Goal: Task Accomplishment & Management: Use online tool/utility

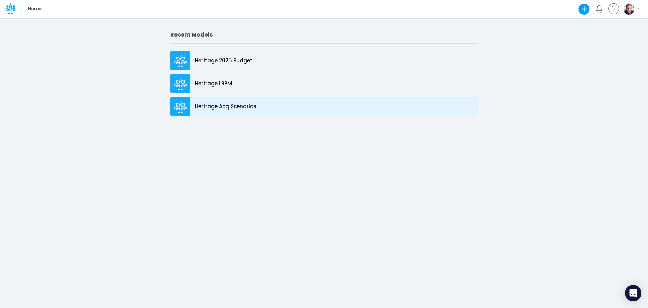
click at [213, 105] on p "Heritage Acq Scenarios" at bounding box center [225, 107] width 61 height 8
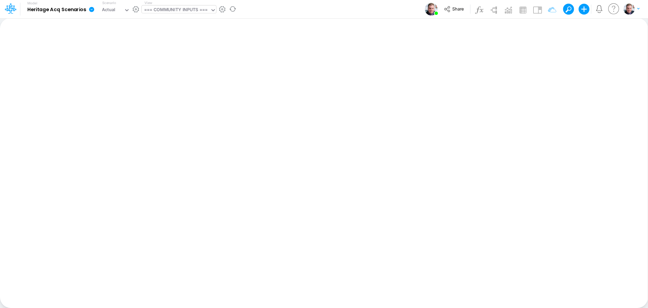
click at [167, 12] on div "=== COMMUNITY INPUTS ===" at bounding box center [175, 10] width 63 height 8
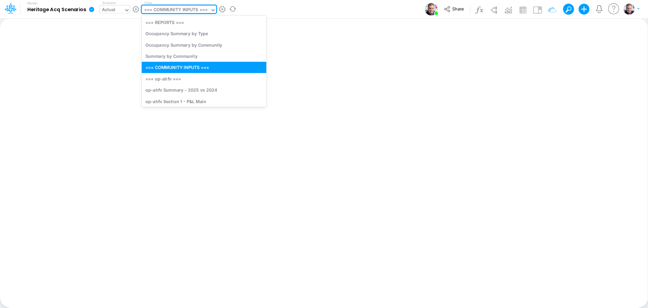
click at [123, 7] on div "Actual" at bounding box center [112, 10] width 24 height 10
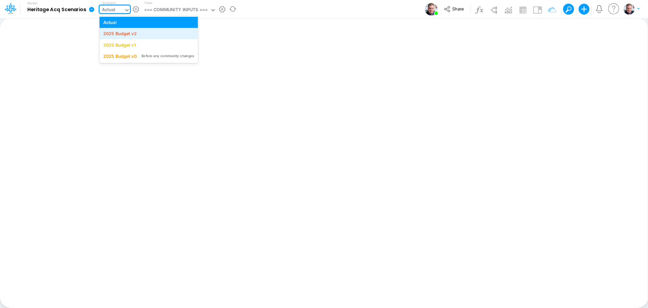
click at [134, 31] on div "2025 Budget v2" at bounding box center [119, 33] width 33 height 6
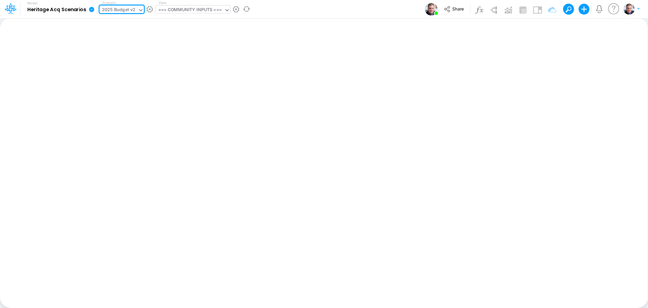
click at [171, 15] on div "=== COMMUNITY INPUTS ===" at bounding box center [190, 10] width 68 height 10
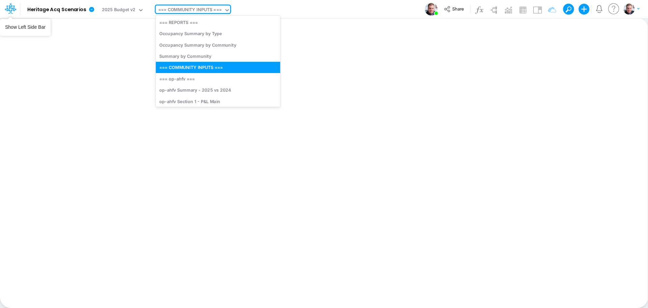
click at [13, 11] on icon at bounding box center [10, 8] width 11 height 11
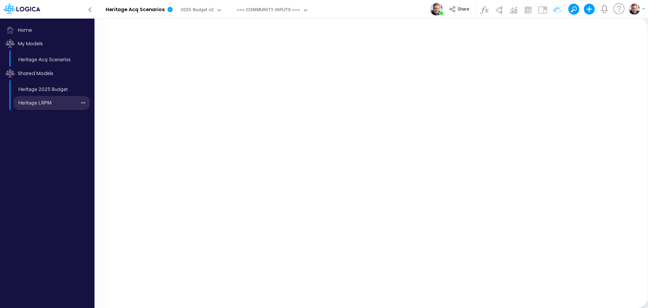
click at [44, 104] on link "Heritage LRPM" at bounding box center [45, 102] width 63 height 11
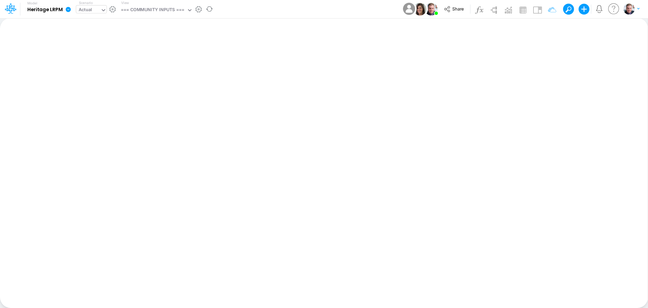
click at [90, 8] on div "Actual" at bounding box center [86, 10] width 14 height 8
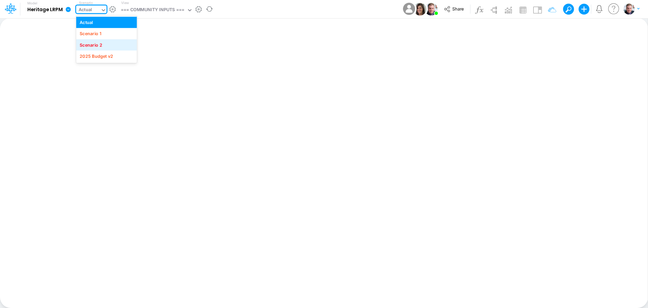
click at [97, 43] on div "Scenario 2" at bounding box center [91, 45] width 23 height 6
click at [154, 9] on div "=== COMMUNITY INPUTS ===" at bounding box center [155, 10] width 63 height 8
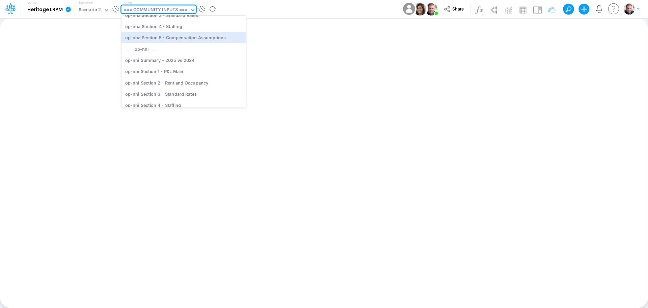
scroll to position [1259, 0]
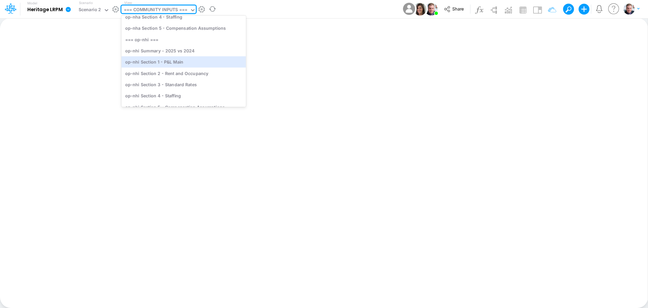
click at [185, 63] on div "op-nhi Section 1 - P&L Main" at bounding box center [184, 61] width 125 height 11
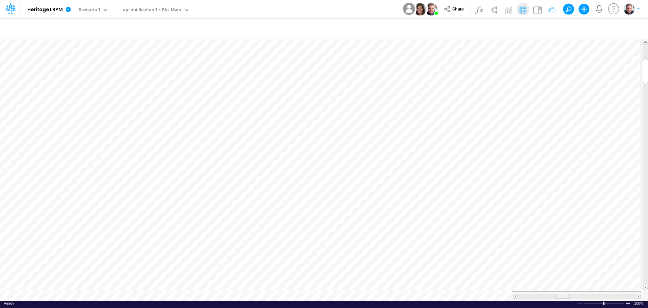
scroll to position [3, 0]
click at [553, 293] on div at bounding box center [560, 295] width 15 height 5
drag, startPoint x: 564, startPoint y: 294, endPoint x: 575, endPoint y: 291, distance: 10.8
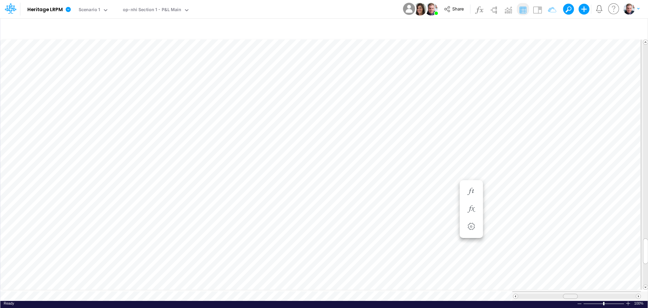
click at [575, 293] on div at bounding box center [570, 295] width 15 height 5
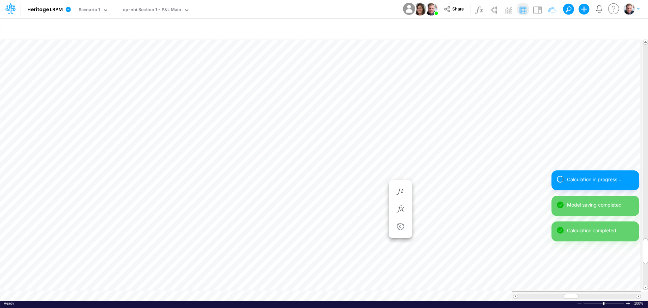
scroll to position [3, 0]
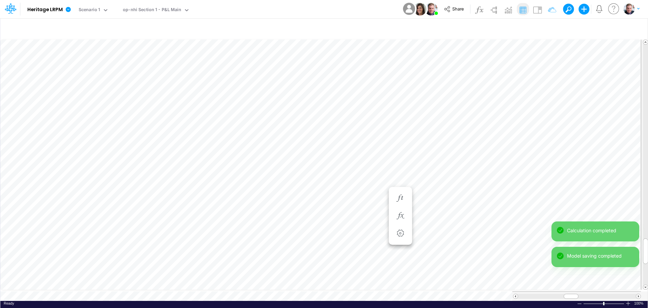
scroll to position [3, 0]
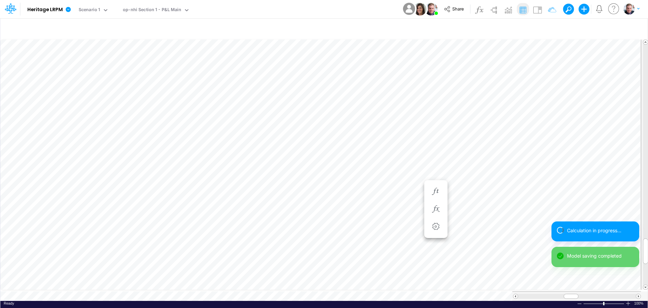
scroll to position [3, 0]
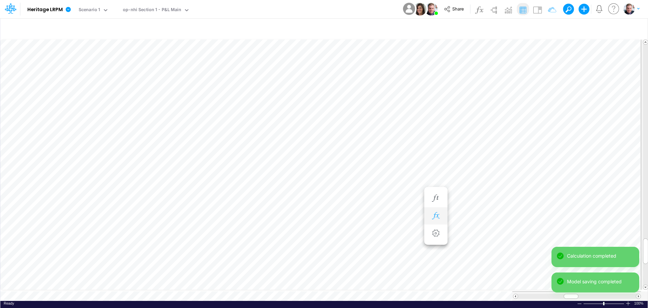
scroll to position [3, 0]
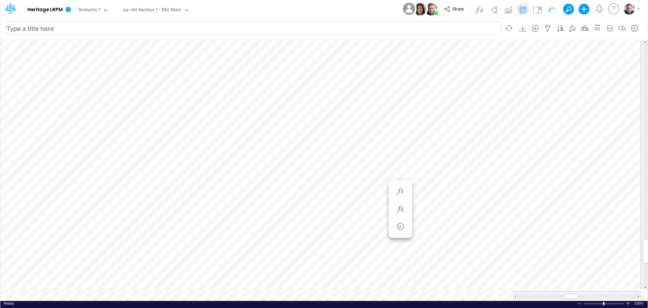
scroll to position [3, 0]
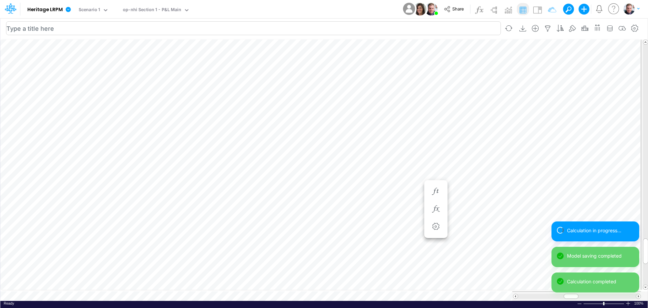
scroll to position [3, 0]
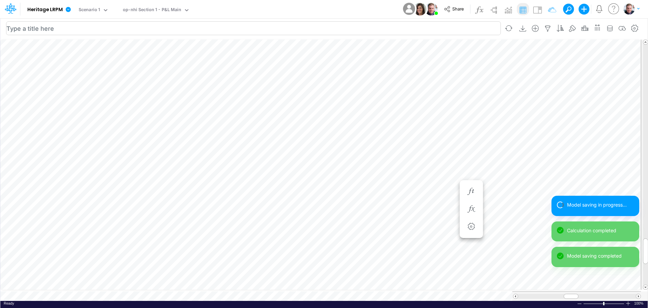
scroll to position [3, 0]
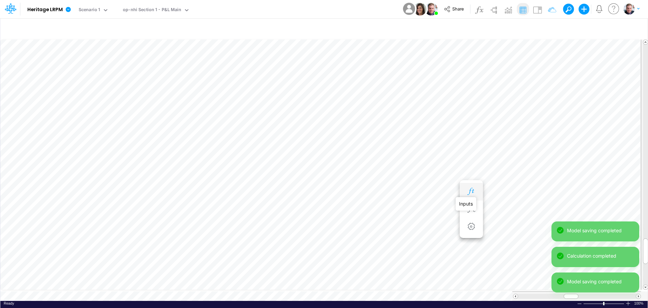
click at [471, 190] on icon "button" at bounding box center [471, 191] width 10 height 7
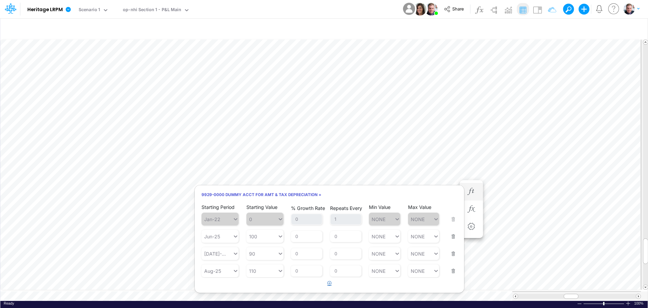
click at [328, 283] on icon "button" at bounding box center [330, 283] width 4 height 4
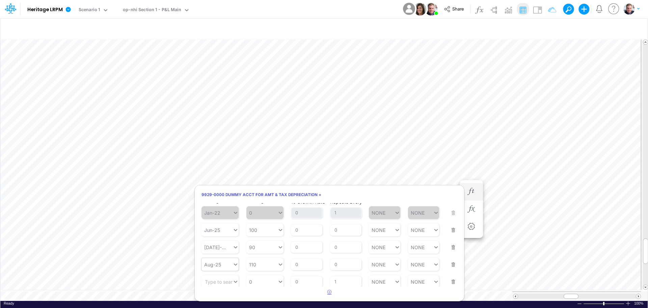
scroll to position [8, 0]
click at [232, 278] on div "Type to search..." at bounding box center [223, 280] width 37 height 6
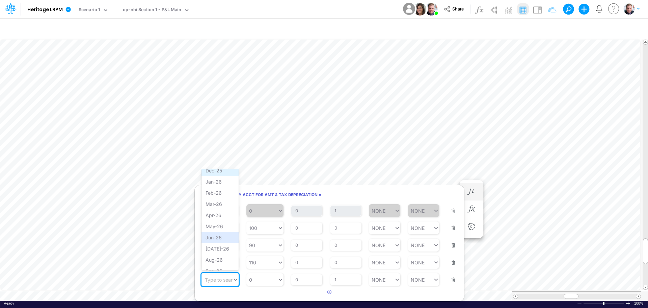
scroll to position [506, 0]
click at [220, 173] on div "Sep-25" at bounding box center [220, 170] width 37 height 11
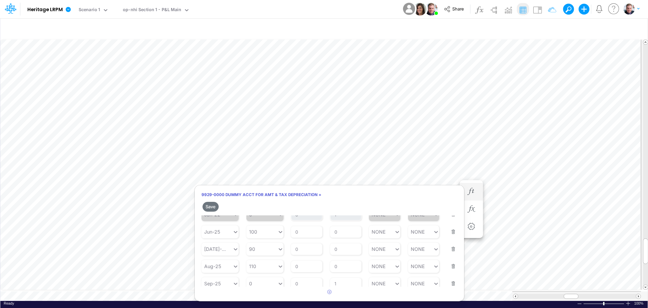
scroll to position [21, 0]
type input "0"
click at [271, 277] on div "0 0" at bounding box center [261, 279] width 31 height 10
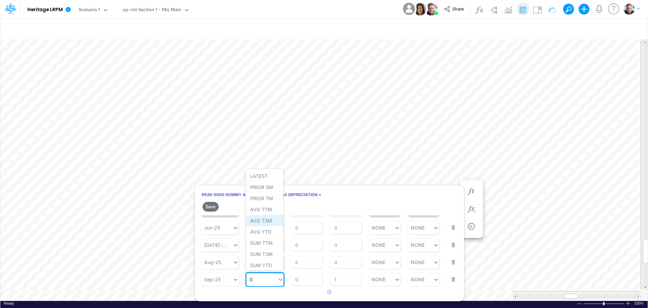
click at [270, 217] on div "AVG T3M" at bounding box center [264, 220] width 37 height 11
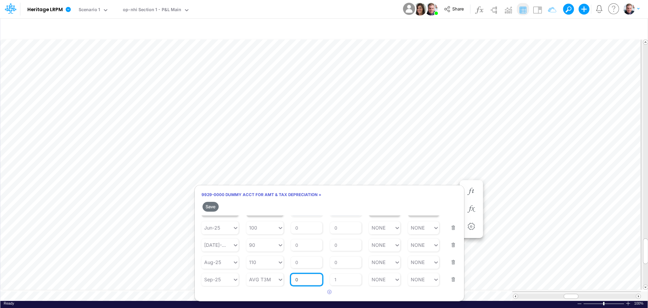
click at [303, 278] on input "0" at bounding box center [306, 278] width 31 height 11
drag, startPoint x: 304, startPoint y: 278, endPoint x: 282, endPoint y: 279, distance: 22.3
click at [282, 279] on div "Starting Period Sep-25 Starting Value AVG T3M % Growth Rate 0 Repeats Every 1 M…" at bounding box center [330, 274] width 256 height 21
type input "10"
click at [373, 293] on article at bounding box center [329, 291] width 269 height 11
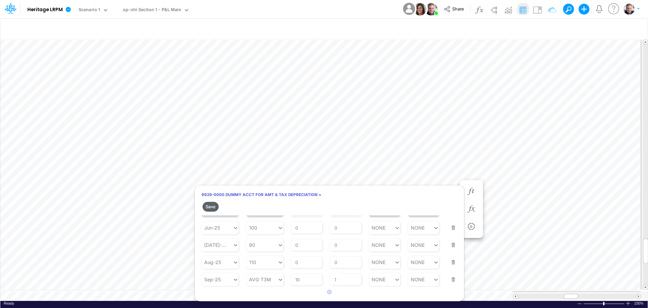
click at [211, 206] on button "Save" at bounding box center [211, 207] width 16 height 10
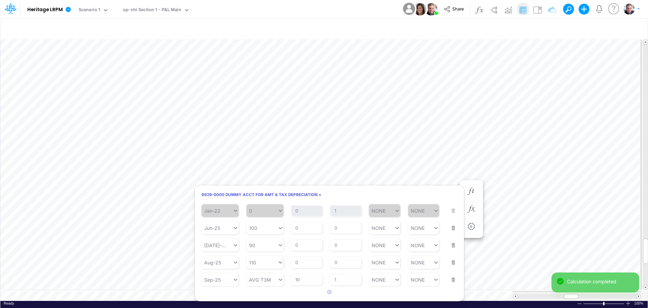
scroll to position [8, 0]
drag, startPoint x: 341, startPoint y: 278, endPoint x: 324, endPoint y: 278, distance: 16.9
click at [324, 278] on div "Starting Period Sep-25 Starting Value AVG T3M % Growth Rate 10 Repeats Every 1 …" at bounding box center [330, 274] width 256 height 21
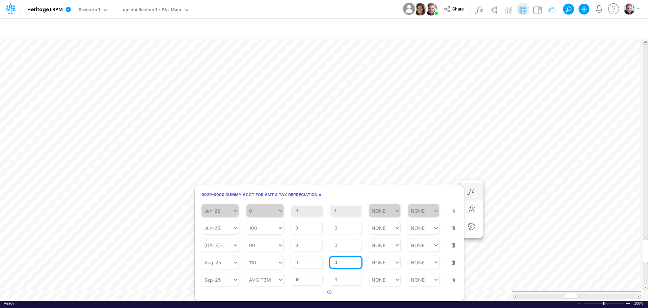
click at [343, 261] on div "Repeats Every 0" at bounding box center [345, 258] width 31 height 20
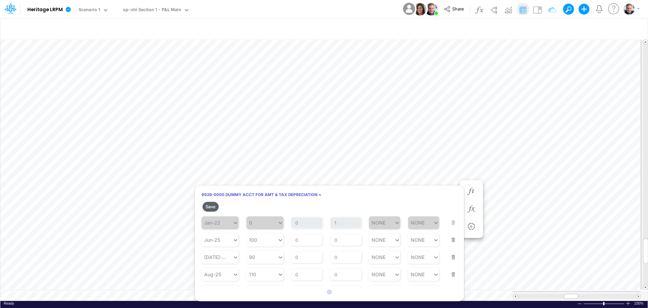
click at [214, 204] on button "Save" at bounding box center [211, 207] width 16 height 10
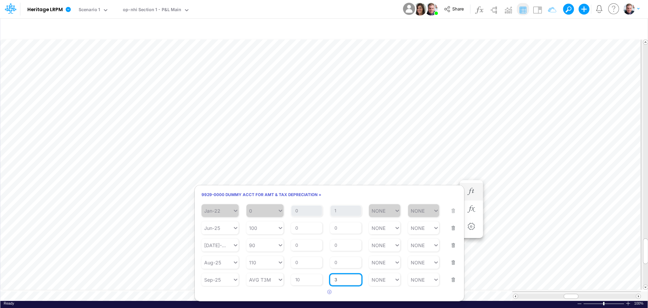
drag, startPoint x: 337, startPoint y: 277, endPoint x: 334, endPoint y: 277, distance: 3.7
click at [334, 277] on input "3" at bounding box center [345, 279] width 31 height 11
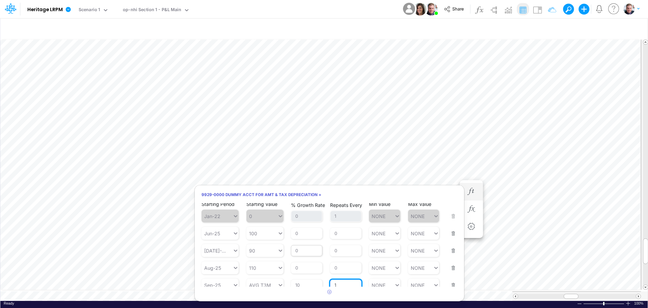
scroll to position [0, 0]
type input "1"
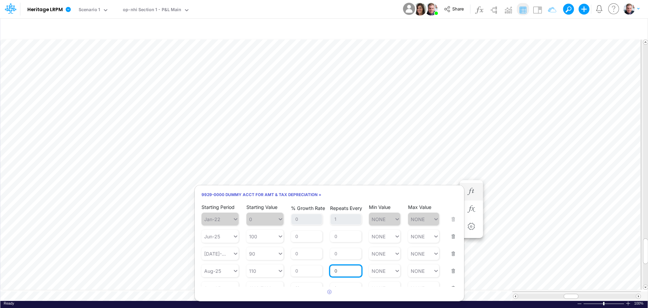
click at [347, 270] on div "Repeats Every 0" at bounding box center [345, 267] width 31 height 20
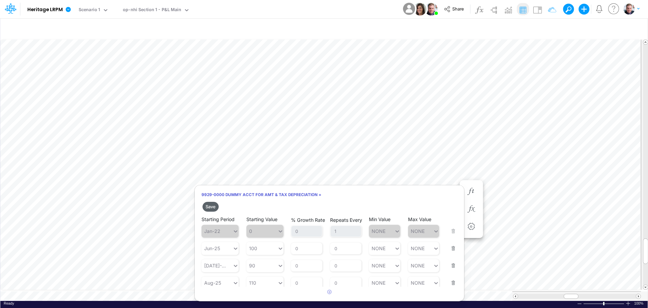
click at [209, 203] on button "Save" at bounding box center [211, 207] width 16 height 10
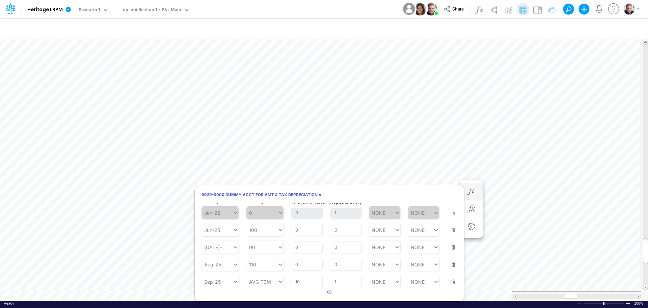
scroll to position [8, 0]
drag, startPoint x: 303, startPoint y: 277, endPoint x: 282, endPoint y: 277, distance: 20.6
click at [282, 277] on div "Starting Period Sep-25 Starting Value AVG T3M % Growth Rate 10 Repeats Every 1 …" at bounding box center [330, 274] width 256 height 21
type input "5"
click at [350, 290] on article at bounding box center [329, 291] width 269 height 11
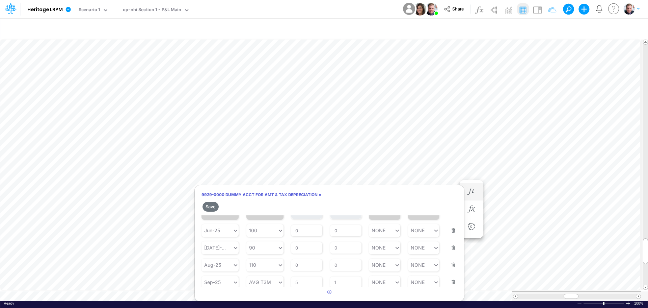
scroll to position [21, 0]
click at [357, 290] on article at bounding box center [329, 291] width 269 height 11
click at [210, 207] on button "Save" at bounding box center [211, 207] width 16 height 10
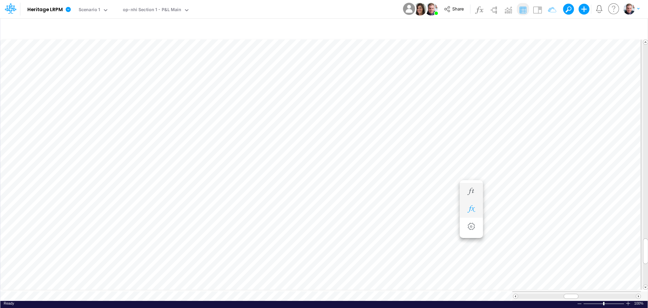
scroll to position [3, 0]
click at [508, 193] on icon "button" at bounding box center [507, 191] width 10 height 7
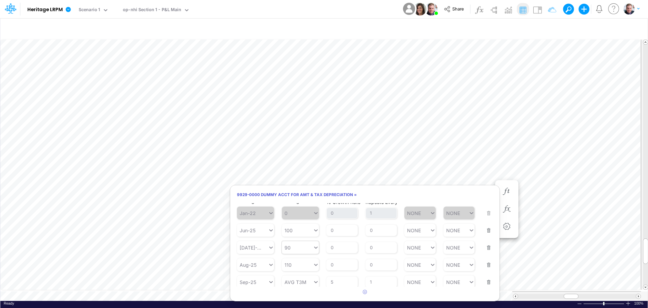
scroll to position [8, 0]
drag, startPoint x: 335, startPoint y: 281, endPoint x: 323, endPoint y: 281, distance: 12.2
click at [323, 281] on div "Starting Period Sep-25 Starting Value AVG T3M % Growth Rate 5 Repeats Every 1 M…" at bounding box center [365, 274] width 256 height 21
type input "0"
click at [346, 262] on div "% Growth Rate 0" at bounding box center [342, 258] width 31 height 20
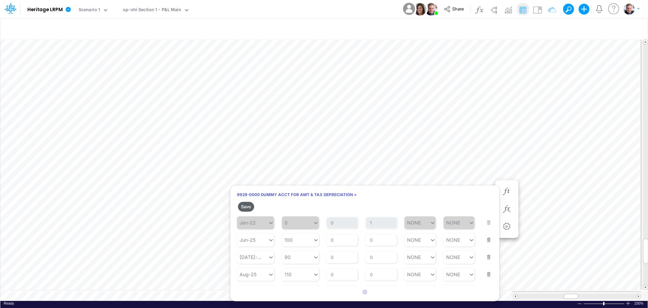
click at [242, 205] on button "Save" at bounding box center [246, 207] width 16 height 10
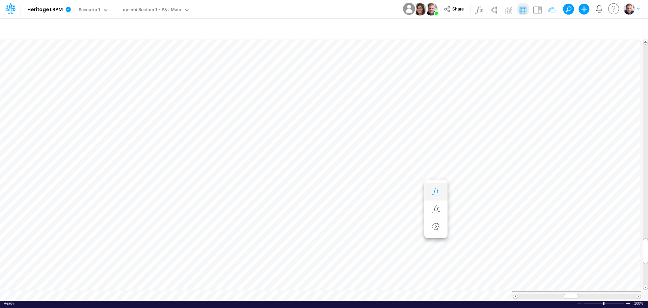
scroll to position [3, 0]
drag, startPoint x: 572, startPoint y: 290, endPoint x: 567, endPoint y: 289, distance: 5.2
click at [567, 291] on div at bounding box center [577, 295] width 129 height 9
drag, startPoint x: 566, startPoint y: 290, endPoint x: 561, endPoint y: 291, distance: 5.7
click at [561, 294] on span at bounding box center [560, 296] width 4 height 4
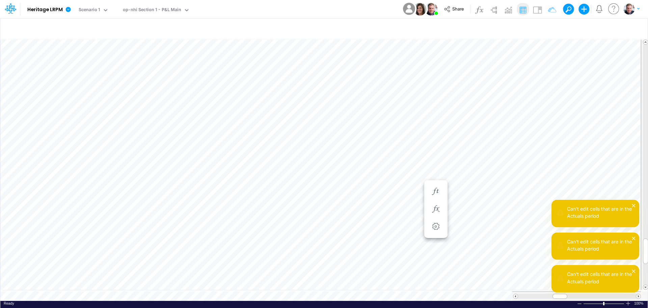
scroll to position [3, 8]
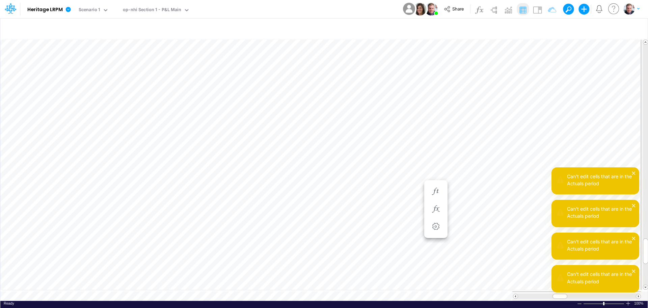
click at [557, 294] on div "Can't edit cells that are in the Actuals period Can't edit cells that are in th…" at bounding box center [596, 232] width 88 height 130
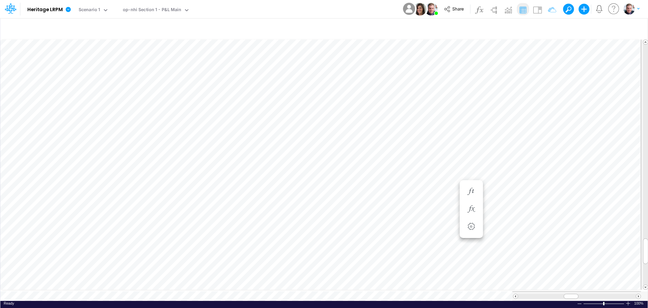
scroll to position [3, 0]
drag, startPoint x: 574, startPoint y: 293, endPoint x: 548, endPoint y: 291, distance: 26.1
click at [548, 293] on div at bounding box center [545, 295] width 15 height 5
drag, startPoint x: 552, startPoint y: 293, endPoint x: 559, endPoint y: 293, distance: 6.4
click at [559, 294] on span at bounding box center [560, 296] width 4 height 4
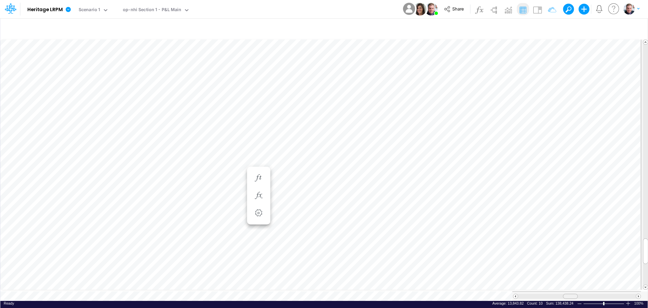
drag, startPoint x: 556, startPoint y: 291, endPoint x: 567, endPoint y: 292, distance: 10.5
click at [567, 293] on div at bounding box center [570, 295] width 15 height 5
click at [464, 192] on li "9929-0000 Dummy Acct for AMT & Tax Depreciation =" at bounding box center [471, 192] width 23 height 18
click at [469, 193] on icon "button" at bounding box center [471, 191] width 10 height 7
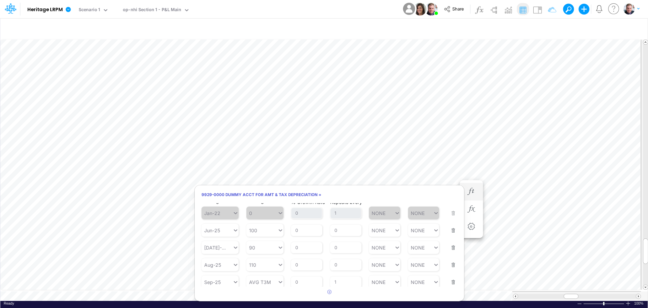
scroll to position [8, 0]
drag, startPoint x: 340, startPoint y: 281, endPoint x: 331, endPoint y: 281, distance: 8.4
click at [331, 281] on input "1" at bounding box center [345, 279] width 31 height 11
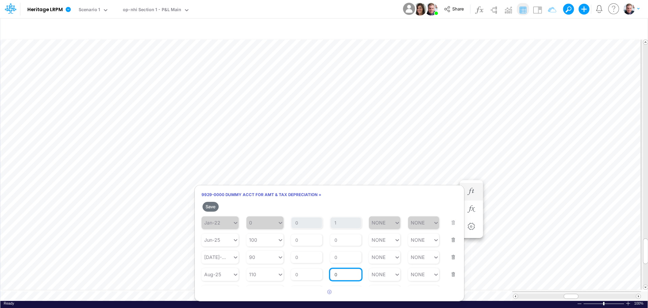
click at [350, 264] on div "Repeats Every 0" at bounding box center [345, 270] width 31 height 20
click at [213, 206] on button "Save" at bounding box center [211, 207] width 16 height 10
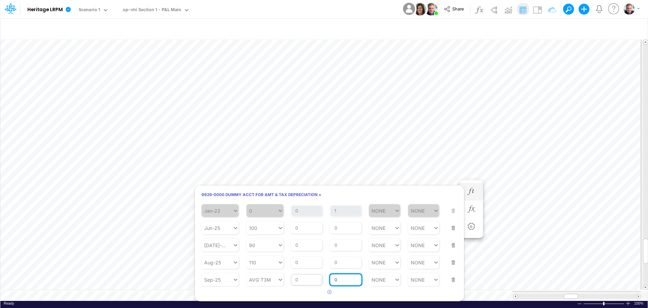
drag, startPoint x: 346, startPoint y: 281, endPoint x: 314, endPoint y: 280, distance: 32.4
click at [314, 280] on div "Starting Period Sep-25 Starting Value AVG T3M % Growth Rate 0 Repeats Every 0 M…" at bounding box center [330, 274] width 256 height 21
type input "5"
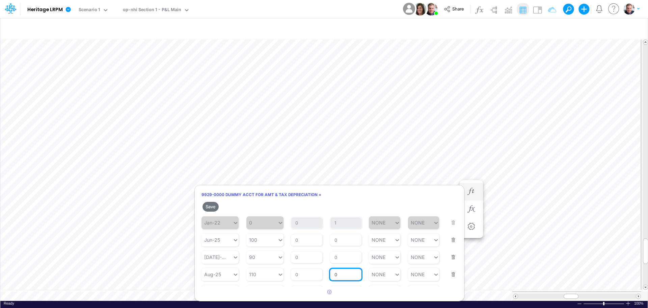
click at [348, 259] on article "Starting Period Jan-22 Starting Value 0 % Growth Rate 0 Repeats Every 1 Min Val…" at bounding box center [329, 250] width 269 height 71
click at [211, 207] on button "Save" at bounding box center [211, 207] width 16 height 10
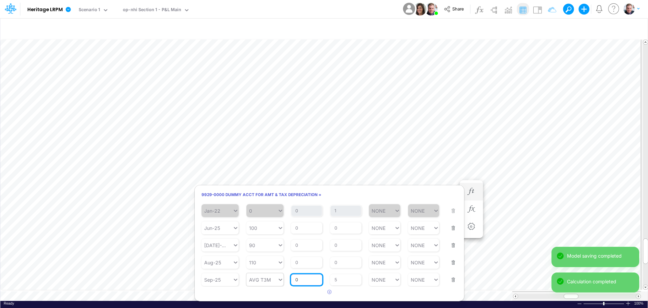
drag, startPoint x: 308, startPoint y: 279, endPoint x: 270, endPoint y: 280, distance: 37.8
click at [270, 280] on div "Starting Period Sep-25 Starting Value AVG T3M % Growth Rate 0 Repeats Every 5 M…" at bounding box center [330, 274] width 256 height 21
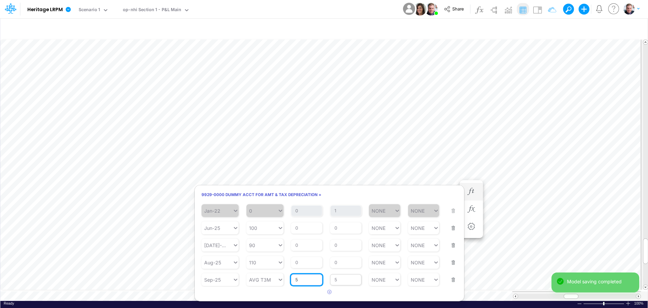
type input "5"
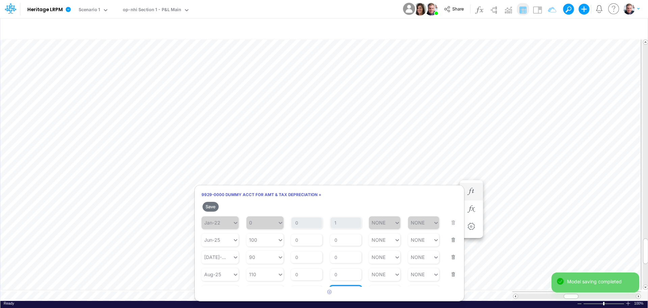
drag, startPoint x: 344, startPoint y: 279, endPoint x: 320, endPoint y: 279, distance: 24.0
click at [320, 279] on div "Starting Period Sep-25 Starting Value AVG T3M % Growth Rate 5 Repeats Every 5 M…" at bounding box center [330, 287] width 256 height 21
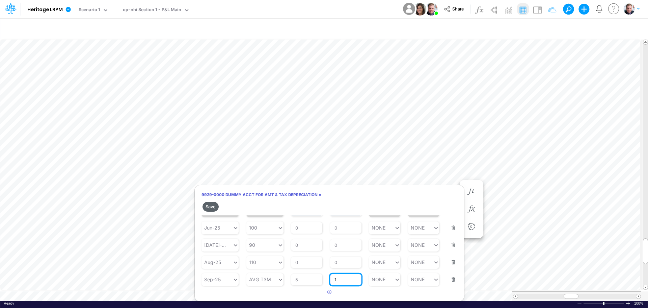
type input "1"
click at [211, 206] on button "Save" at bounding box center [211, 207] width 16 height 10
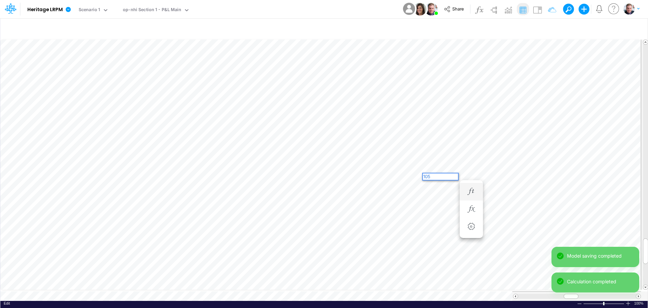
scroll to position [0, 0]
click at [370, 176] on div "Paste Cut Copy AutoFill 105" at bounding box center [324, 169] width 648 height 263
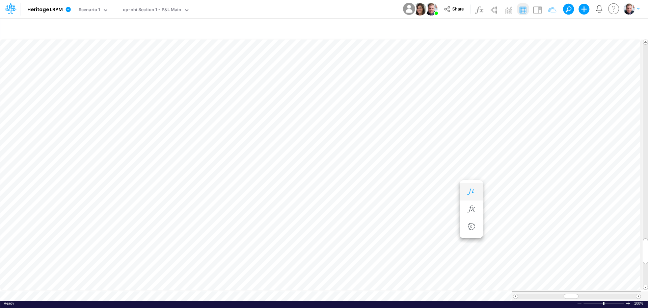
click at [470, 189] on icon "button" at bounding box center [471, 191] width 10 height 7
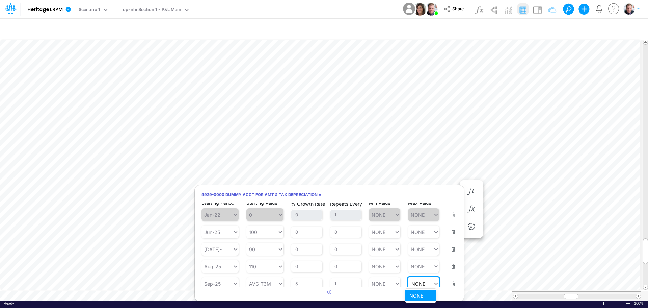
scroll to position [8, 0]
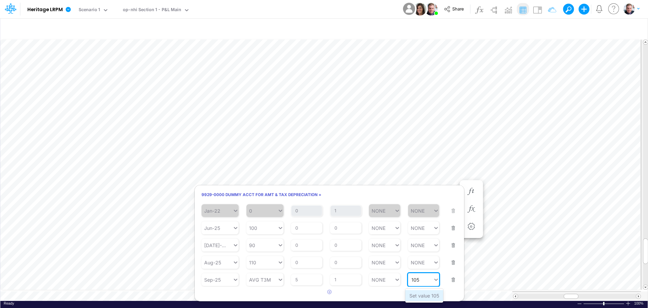
click at [428, 293] on div "Set value 105" at bounding box center [425, 295] width 38 height 11
type input "105"
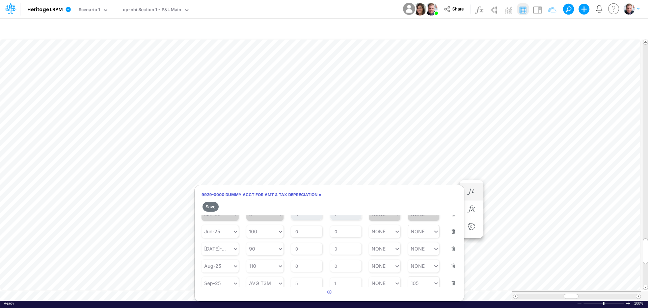
scroll to position [21, 0]
click at [212, 206] on button "Save" at bounding box center [211, 207] width 16 height 10
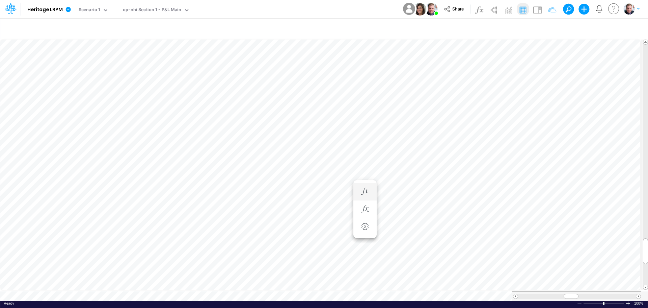
scroll to position [3, 0]
